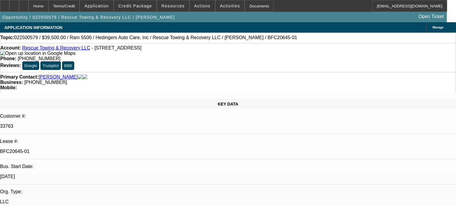
select select "0"
select select "2"
select select "0"
select select "2"
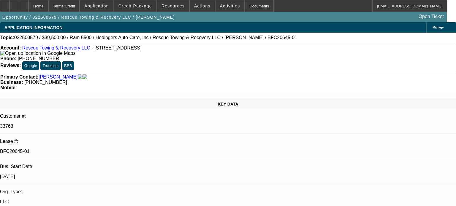
select select "0"
select select "2"
select select "0"
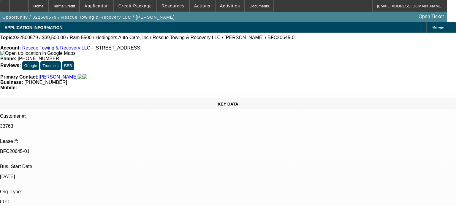
select select "2"
select select "0"
select select "1"
select select "2"
select select "6"
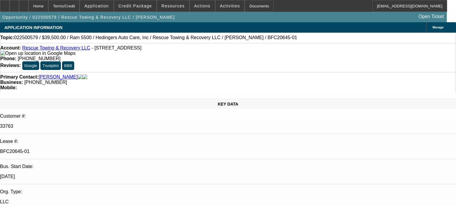
select select "1"
select select "2"
select select "6"
select select "1"
select select "2"
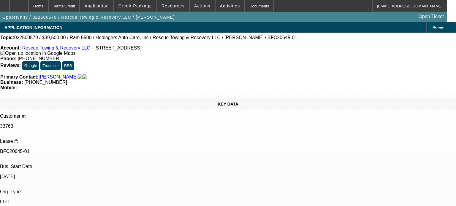
select select "6"
select select "1"
select select "2"
select select "6"
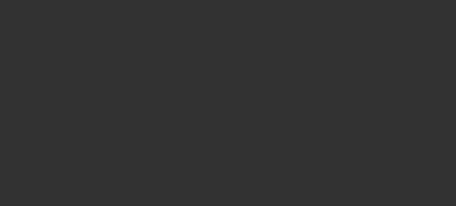
select select "0"
select select "2"
select select "0.1"
select select "4"
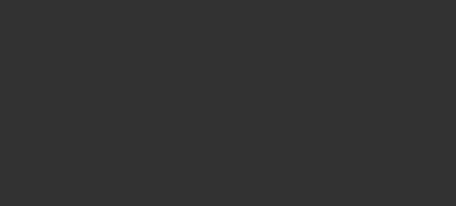
select select "0.1"
select select "2"
select select "0.1"
select select "4"
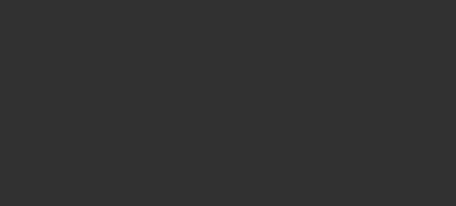
select select "0"
select select "2"
select select "0.1"
select select "4"
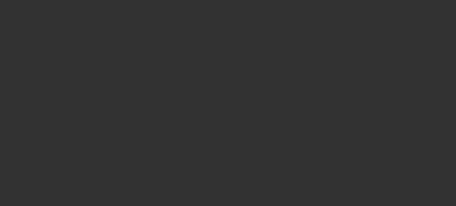
select select "0.1"
select select "2"
select select "0.1"
select select "4"
